Goal: Use online tool/utility: Use online tool/utility

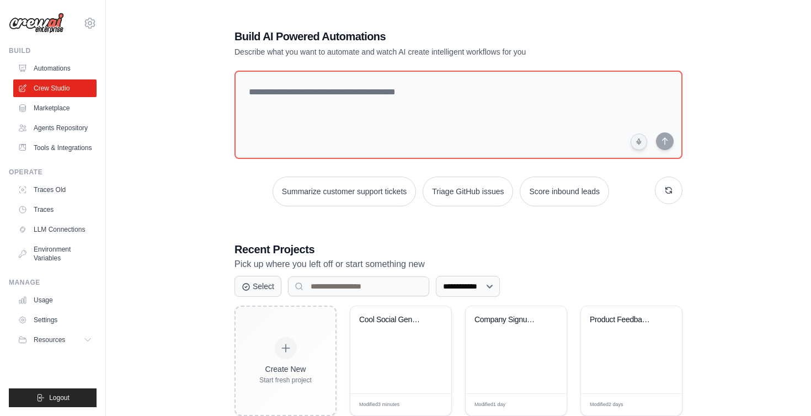
click at [541, 22] on div "**********" at bounding box center [458, 284] width 475 height 546
click at [58, 71] on link "Automations" at bounding box center [55, 69] width 83 height 18
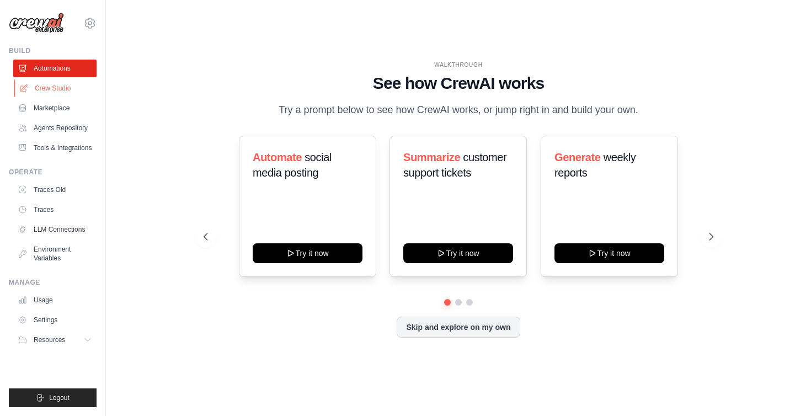
click at [56, 89] on link "Crew Studio" at bounding box center [55, 88] width 83 height 18
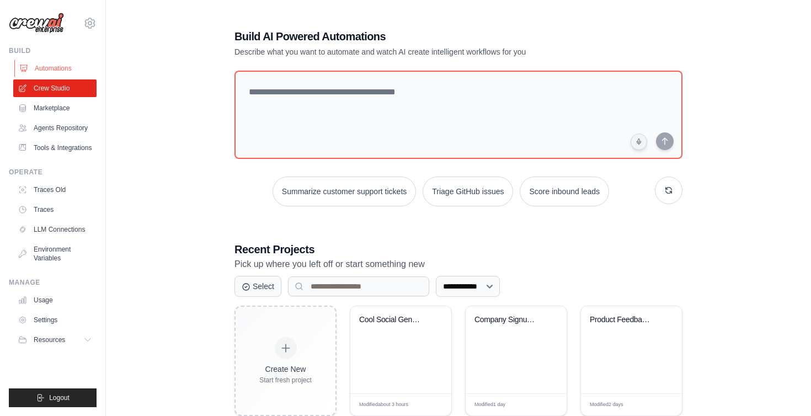
click at [45, 70] on link "Automations" at bounding box center [55, 69] width 83 height 18
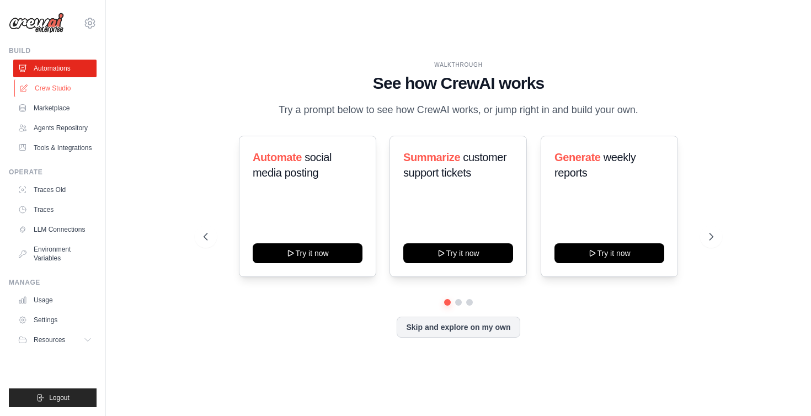
click at [56, 90] on link "Crew Studio" at bounding box center [55, 88] width 83 height 18
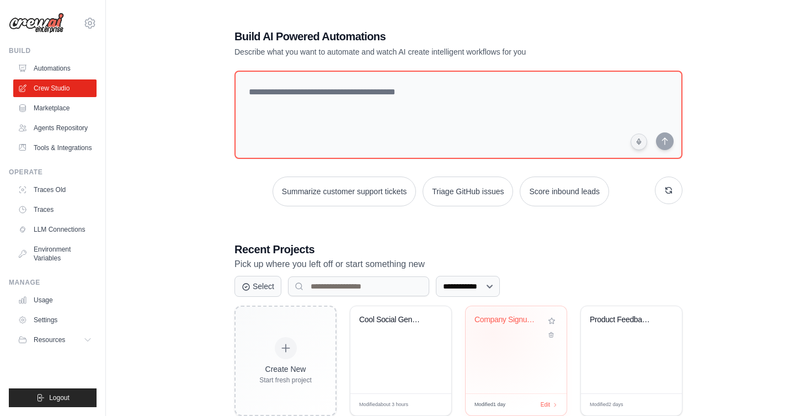
click at [493, 333] on div "Company Signup Analysis" at bounding box center [516, 327] width 83 height 25
click at [56, 70] on link "Automations" at bounding box center [55, 69] width 83 height 18
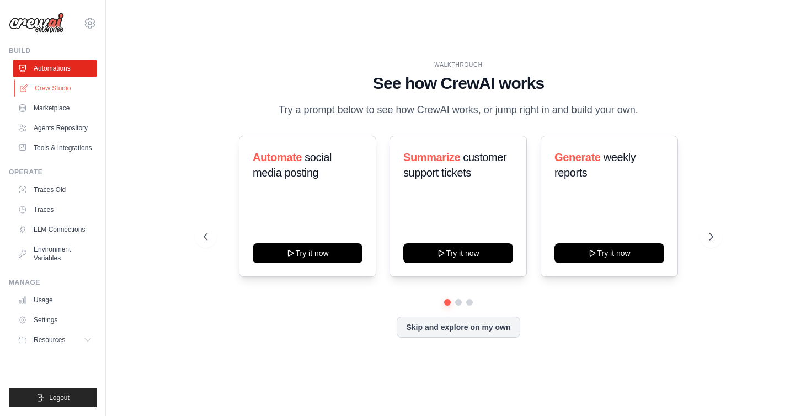
click at [53, 86] on link "Crew Studio" at bounding box center [55, 88] width 83 height 18
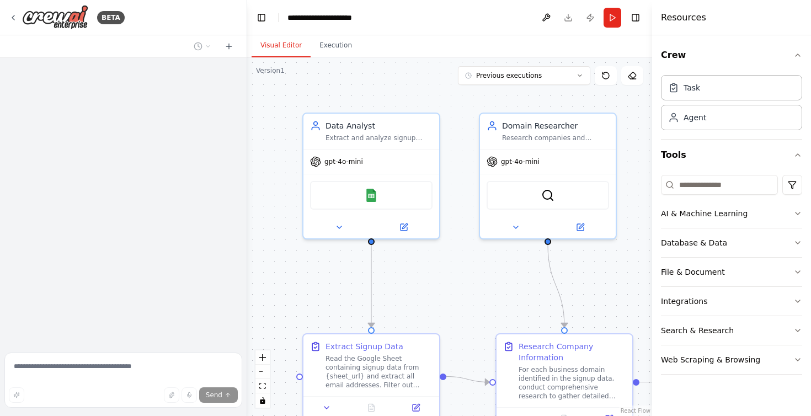
scroll to position [748, 0]
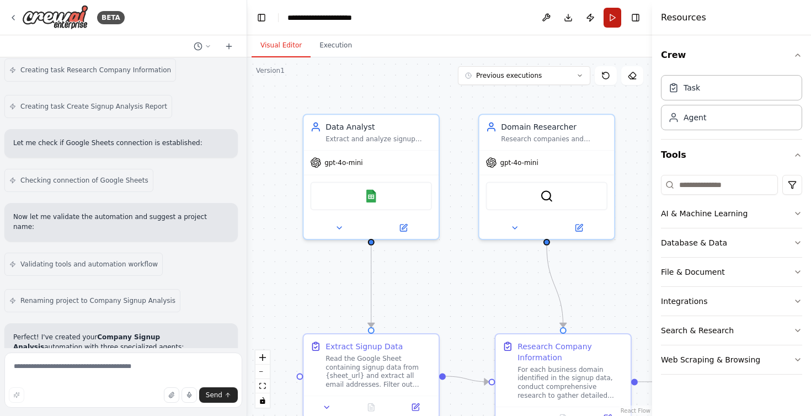
click at [609, 18] on button "Run" at bounding box center [613, 18] width 18 height 20
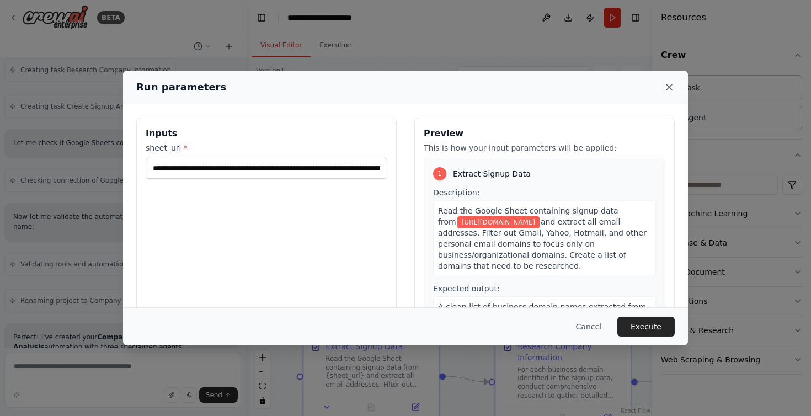
click at [671, 82] on icon at bounding box center [669, 87] width 11 height 11
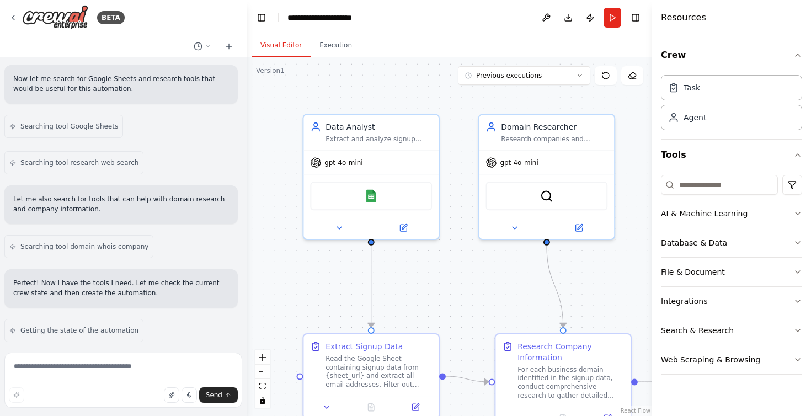
scroll to position [0, 0]
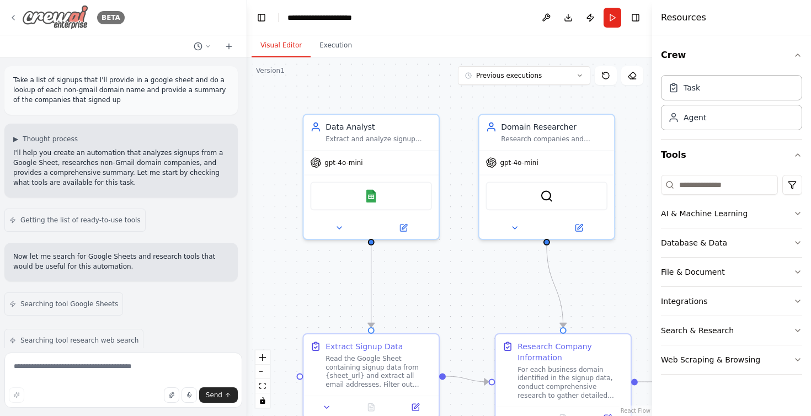
click at [17, 15] on icon at bounding box center [13, 17] width 9 height 9
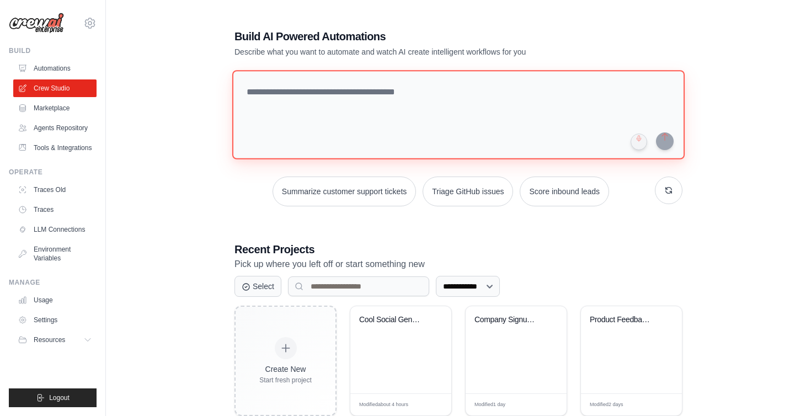
click at [319, 94] on textarea at bounding box center [458, 114] width 452 height 89
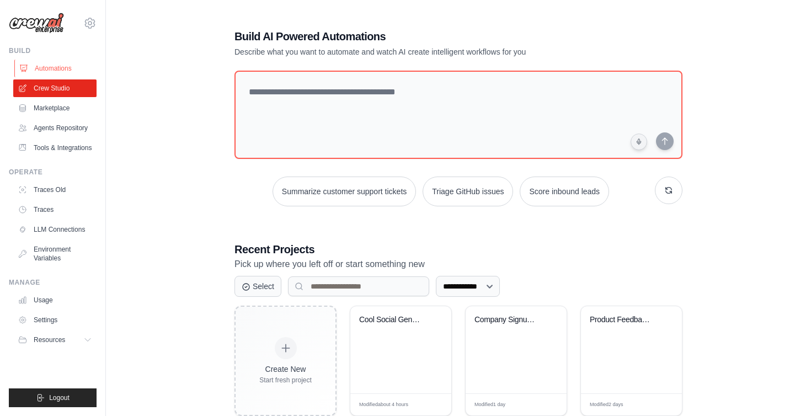
click at [35, 68] on link "Automations" at bounding box center [55, 69] width 83 height 18
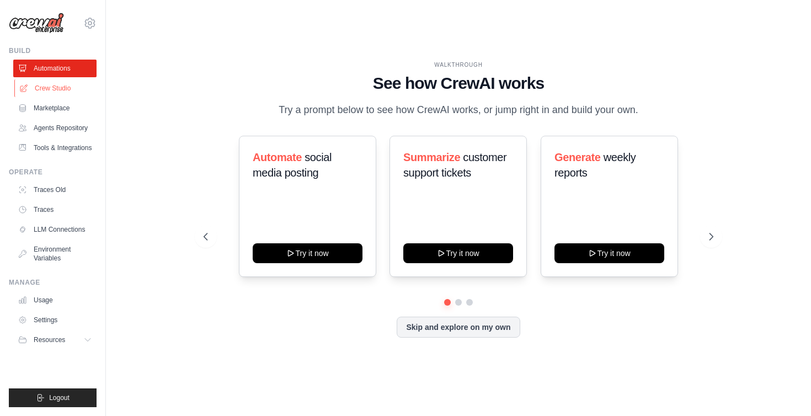
click at [51, 87] on link "Crew Studio" at bounding box center [55, 88] width 83 height 18
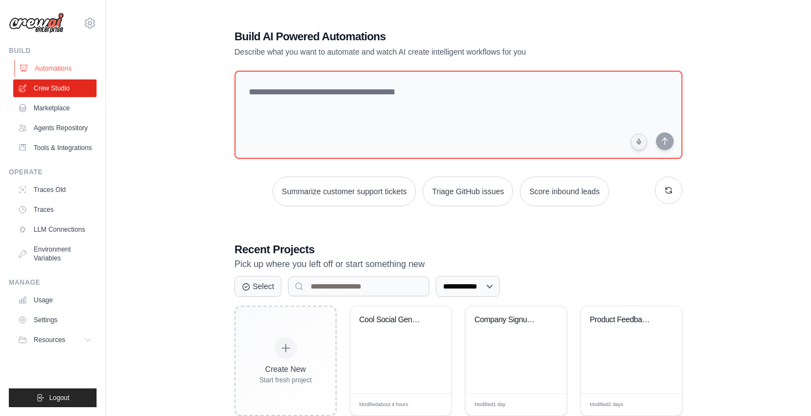
click at [57, 69] on link "Automations" at bounding box center [55, 69] width 83 height 18
